Goal: Task Accomplishment & Management: Use online tool/utility

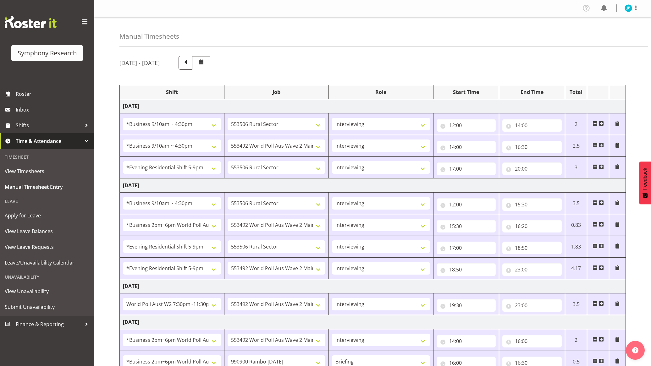
select select "26078"
select select "10587"
select select "47"
select select "26078"
select select "10499"
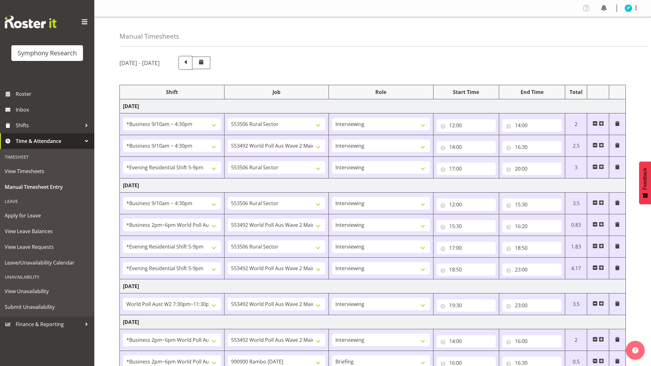
select select "47"
select select "48116"
select select "10587"
select select "47"
select select "26078"
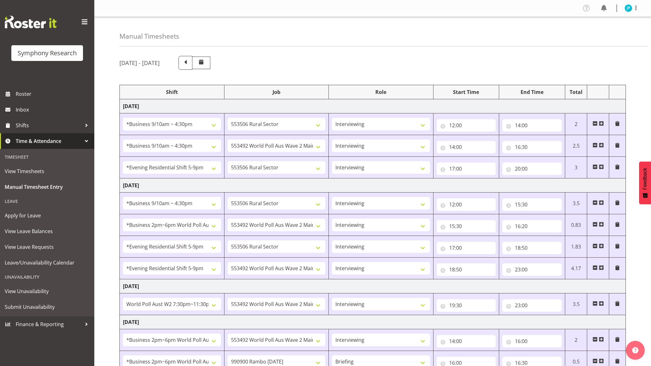
select select "10587"
select select "47"
select select "103"
select select "10499"
select select "47"
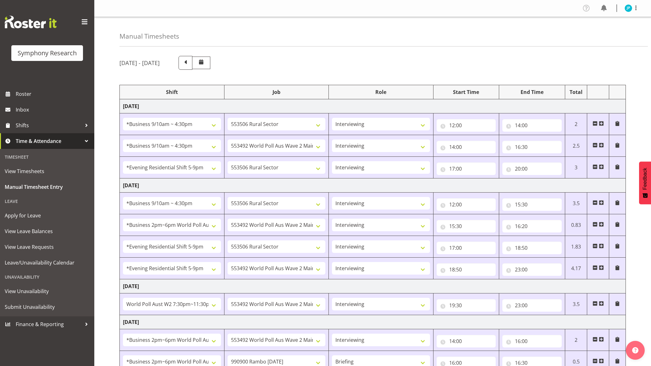
select select "48116"
select select "10587"
select select "47"
select select "48116"
select select "10499"
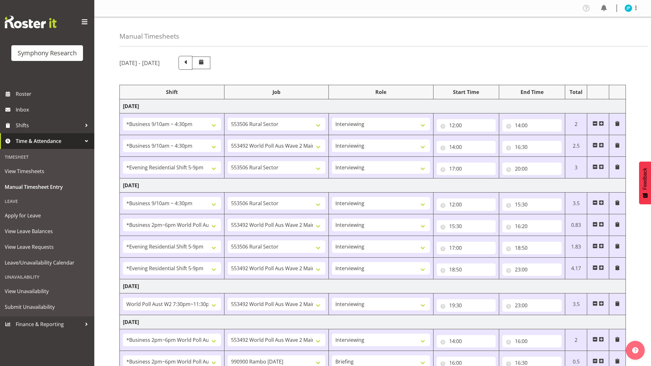
select select "47"
select select "56692"
select select "10499"
select select "47"
select select "103"
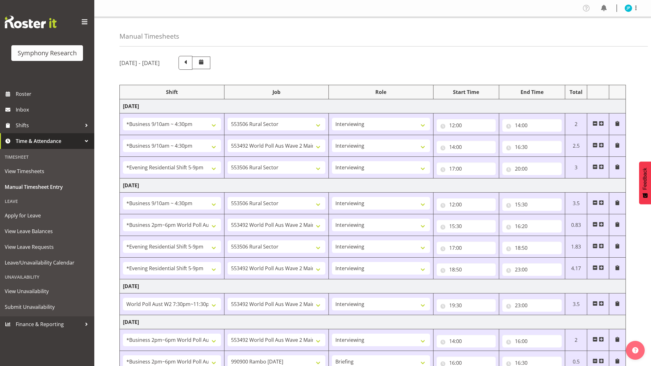
select select "10499"
select select "47"
select select "103"
select select "10732"
select select "103"
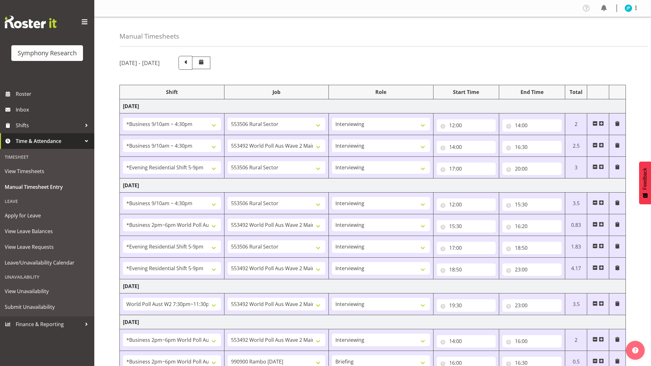
select select "10499"
select select "47"
select select "56692"
select select "10499"
select select "47"
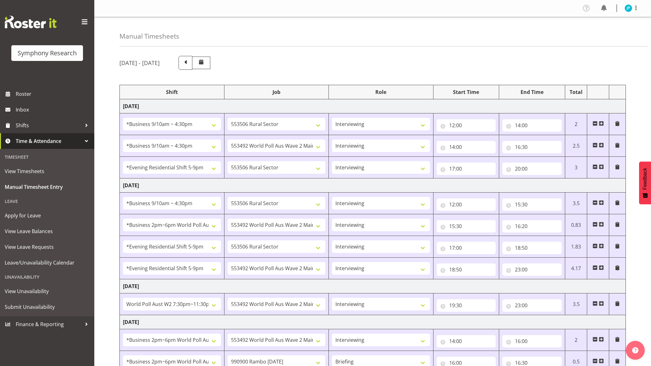
select select "103"
select select "10499"
select select "47"
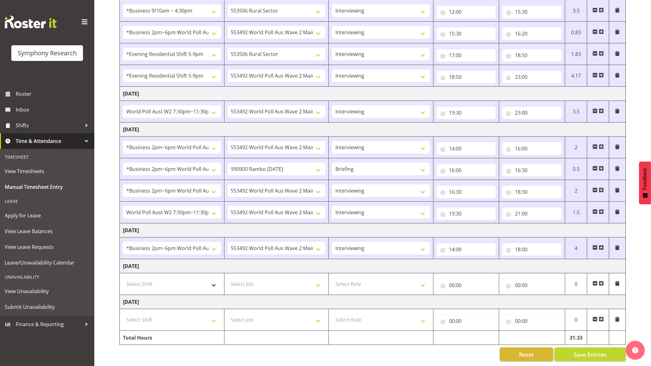
scroll to position [201, 0]
click at [602, 245] on span at bounding box center [601, 247] width 5 height 5
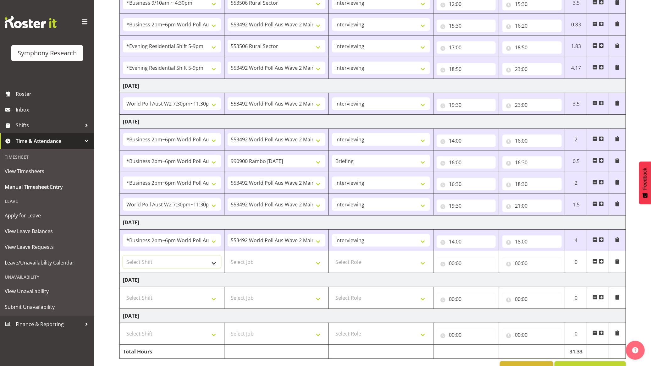
click at [212, 265] on select "Select Shift !!Weekend Residential (Roster IT Shift Label) *Business 9/10am ~ 4…" at bounding box center [172, 262] width 98 height 13
select select "56692"
click at [123, 257] on select "Select Shift !!Weekend Residential (Roster IT Shift Label) *Business 9/10am ~ 4…" at bounding box center [172, 262] width 98 height 13
click at [261, 261] on select "Select Job 550060 IF Admin 553492 World Poll Aus Wave 2 Main 2025 553493 World …" at bounding box center [277, 262] width 98 height 13
select select "10499"
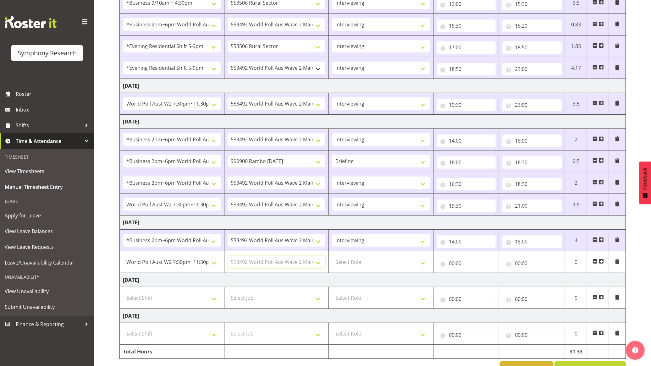
click at [228, 257] on select "Select Job 550060 IF Admin 553492 World Poll Aus Wave 2 Main 2025 553493 World …" at bounding box center [277, 262] width 98 height 13
click at [362, 260] on select "Select Role Briefing Interviewing" at bounding box center [381, 262] width 98 height 13
select select "47"
click at [332, 257] on select "Select Role Briefing Interviewing" at bounding box center [381, 262] width 98 height 13
click at [465, 268] on input "00:00" at bounding box center [466, 263] width 59 height 13
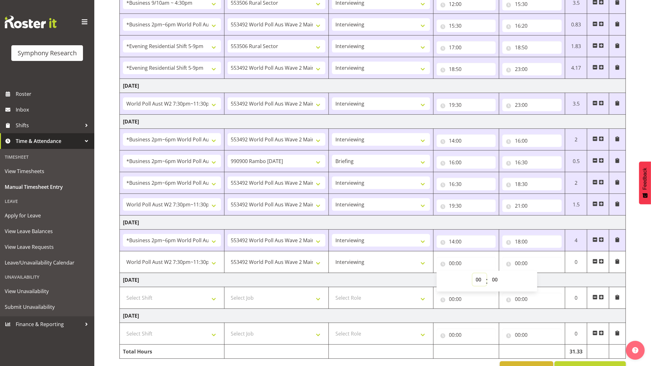
click at [474, 279] on select "00 01 02 03 04 05 06 07 08 09 10 11 12 13 14 15 16 17 18 19 20 21 22 23" at bounding box center [479, 279] width 14 height 13
select select "19"
click at [472, 275] on select "00 01 02 03 04 05 06 07 08 09 10 11 12 13 14 15 16 17 18 19 20 21 22 23" at bounding box center [479, 279] width 14 height 13
type input "19:00"
click at [498, 279] on select "00 01 02 03 04 05 06 07 08 09 10 11 12 13 14 15 16 17 18 19 20 21 22 23 24 25 2…" at bounding box center [496, 279] width 14 height 13
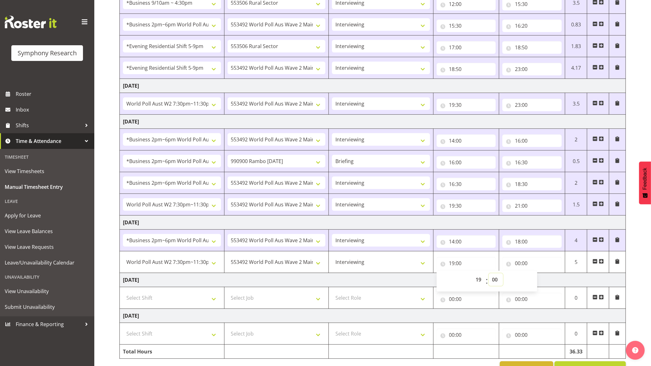
select select "30"
click at [489, 275] on select "00 01 02 03 04 05 06 07 08 09 10 11 12 13 14 15 16 17 18 19 20 21 22 23 24 25 2…" at bounding box center [496, 279] width 14 height 13
type input "19:30"
click at [409, 277] on td "[DATE]" at bounding box center [373, 280] width 506 height 14
click at [524, 266] on input "00:00" at bounding box center [531, 263] width 59 height 13
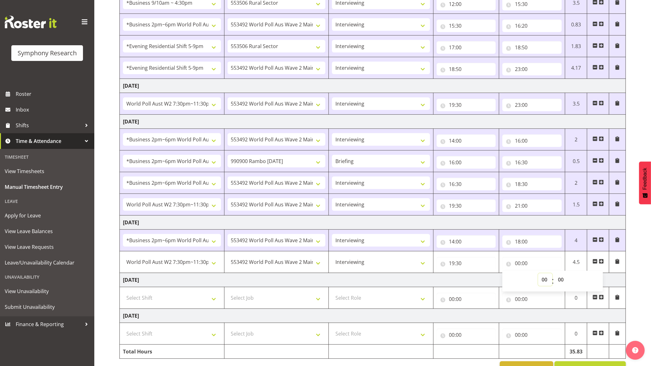
click at [545, 280] on select "00 01 02 03 04 05 06 07 08 09 10 11 12 13 14 15 16 17 18 19 20 21 22 23" at bounding box center [545, 279] width 14 height 13
select select "21"
click at [538, 275] on select "00 01 02 03 04 05 06 07 08 09 10 11 12 13 14 15 16 17 18 19 20 21 22 23" at bounding box center [545, 279] width 14 height 13
type input "21:00"
click at [562, 277] on select "00 01 02 03 04 05 06 07 08 09 10 11 12 13 14 15 16 17 18 19 20 21 22 23 24 25 2…" at bounding box center [561, 279] width 14 height 13
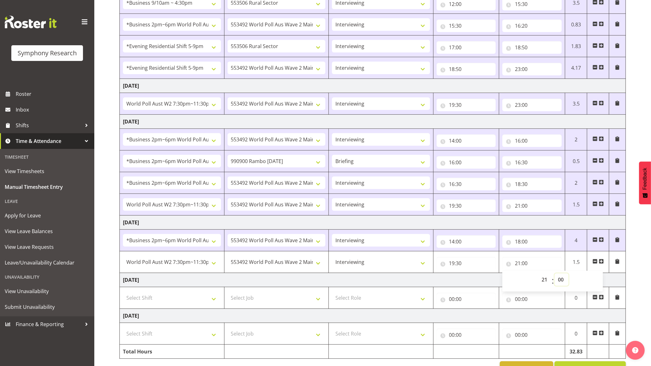
select select "8"
click at [554, 275] on select "00 01 02 03 04 05 06 07 08 09 10 11 12 13 14 15 16 17 18 19 20 21 22 23 24 25 2…" at bounding box center [561, 279] width 14 height 13
type input "21:08"
click at [432, 282] on td "[DATE]" at bounding box center [373, 280] width 506 height 14
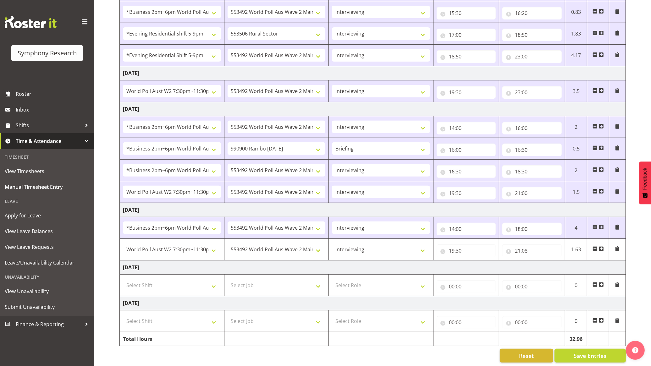
scroll to position [222, 0]
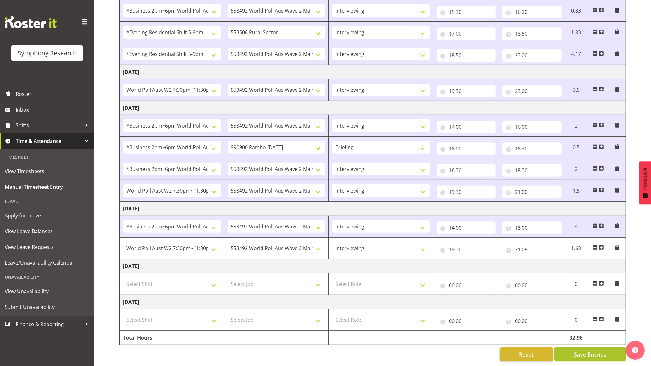
click at [572, 348] on button "Save Entries" at bounding box center [589, 355] width 71 height 14
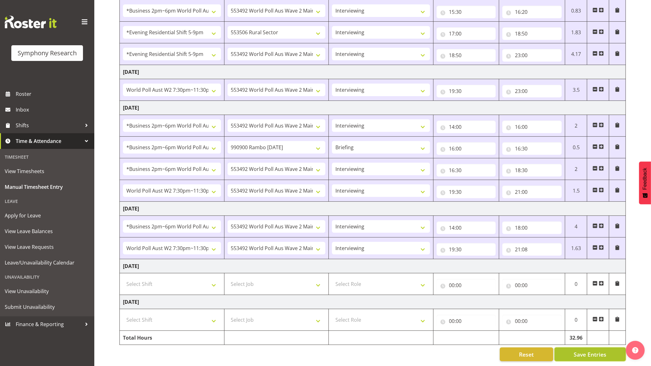
click at [585, 352] on span "Save Entries" at bounding box center [590, 354] width 33 height 8
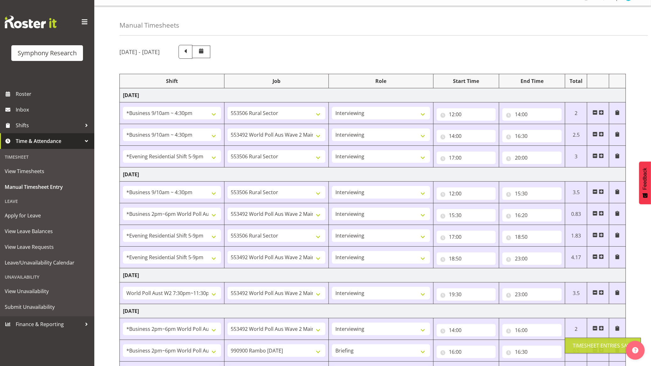
scroll to position [0, 0]
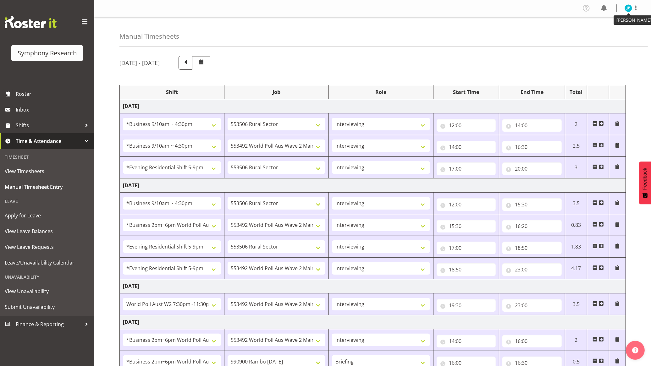
click at [629, 8] on img at bounding box center [628, 8] width 8 height 8
click at [623, 33] on link "Log Out" at bounding box center [609, 32] width 60 height 11
